Goal: Communication & Community: Ask a question

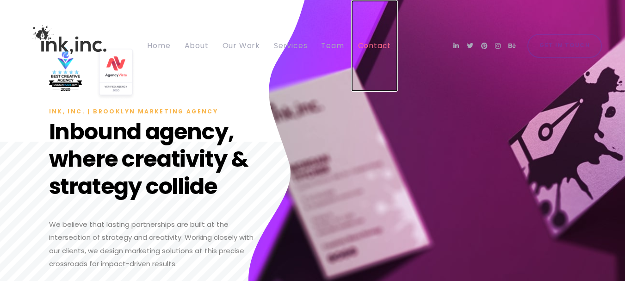
click at [373, 41] on span "Contact" at bounding box center [374, 45] width 33 height 11
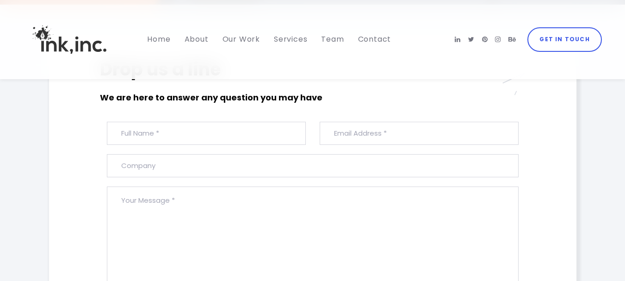
scroll to position [277, 0]
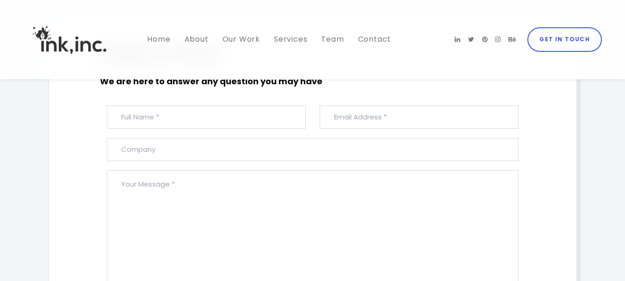
drag, startPoint x: 199, startPoint y: 102, endPoint x: 195, endPoint y: 107, distance: 5.9
click at [197, 105] on div "Drop us a line We are here to answer any question you may have #ld_icon_box_689…" at bounding box center [312, 195] width 527 height 307
drag, startPoint x: 185, startPoint y: 114, endPoint x: 195, endPoint y: 123, distance: 13.1
click at [184, 116] on input "text" at bounding box center [206, 116] width 199 height 23
type input "[PERSON_NAME]"
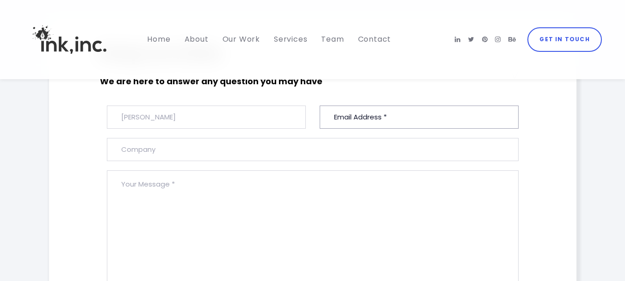
type input "[PERSON_NAME][EMAIL_ADDRESS][DOMAIN_NAME]"
type input "VAs4HIRE"
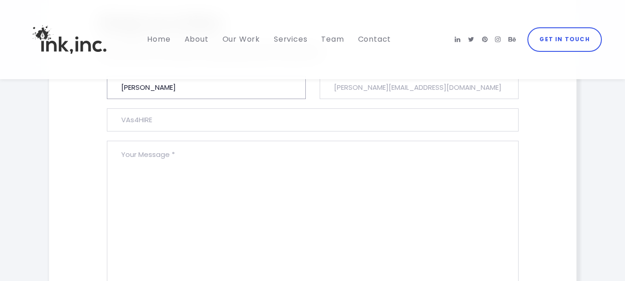
scroll to position [324, 0]
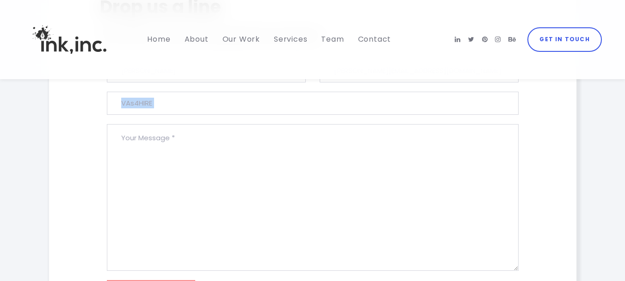
click at [153, 59] on form "[PERSON_NAME] [PERSON_NAME][EMAIL_ADDRESS][DOMAIN_NAME] [GEOGRAPHIC_DATA] Send …" at bounding box center [312, 59] width 425 height 0
drag, startPoint x: 152, startPoint y: 134, endPoint x: 157, endPoint y: 136, distance: 5.8
click at [152, 135] on textarea at bounding box center [312, 197] width 411 height 147
paste textarea "Hello, I'm reaching out because I believe we can provide significant value to y…"
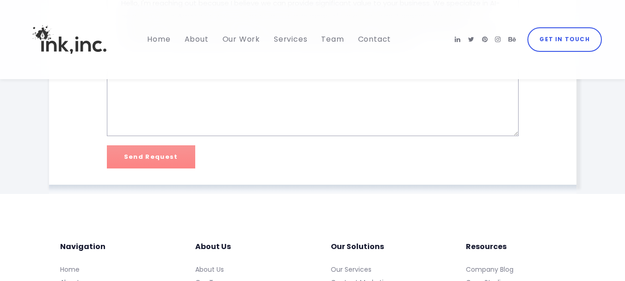
scroll to position [462, 0]
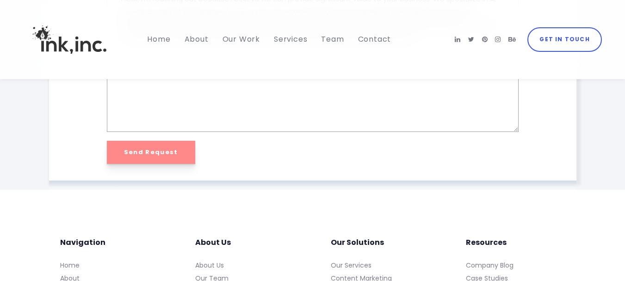
type textarea "Hello, I'm reaching out because I believe we can provide significant value to y…"
click at [139, 159] on input "Send Request" at bounding box center [151, 152] width 88 height 23
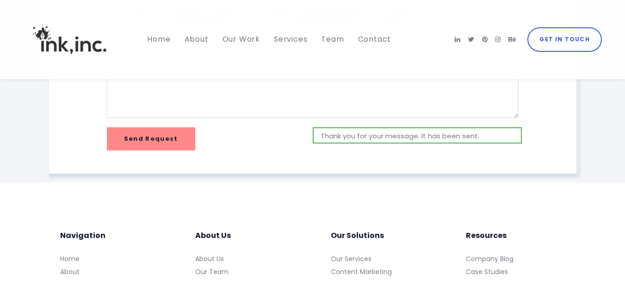
scroll to position [0, 0]
